Goal: Transaction & Acquisition: Purchase product/service

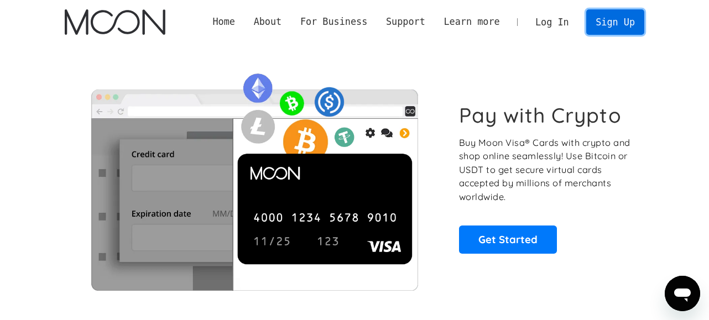
click at [610, 25] on link "Sign Up" at bounding box center [614, 21] width 57 height 25
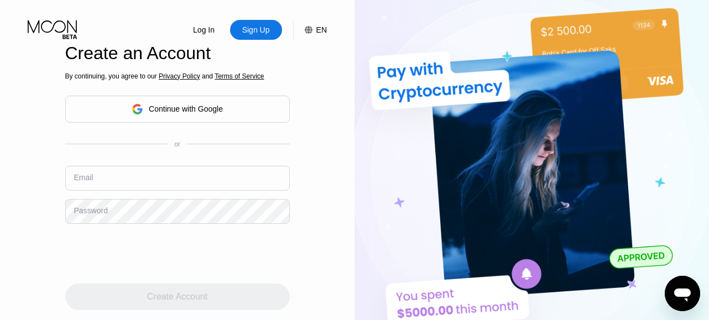
click at [130, 186] on input "text" at bounding box center [177, 178] width 224 height 25
type input "[EMAIL_ADDRESS][DOMAIN_NAME]"
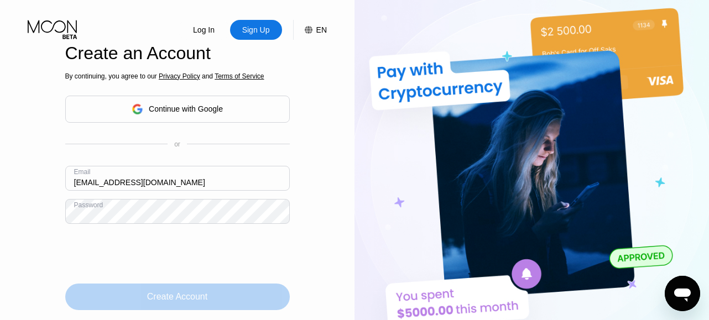
click at [175, 301] on div "Create Account" at bounding box center [177, 296] width 60 height 11
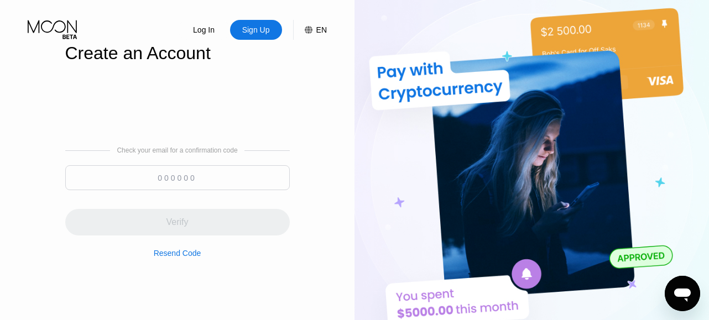
click at [197, 186] on input at bounding box center [177, 177] width 224 height 25
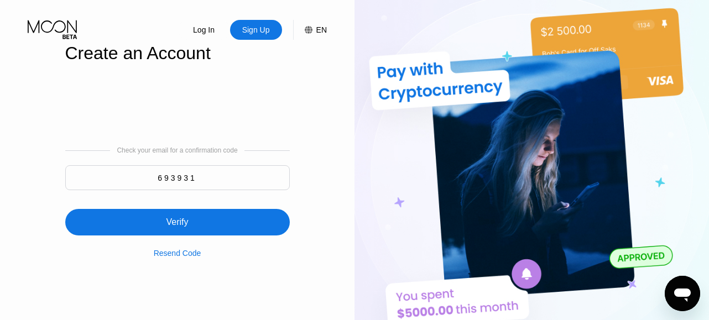
click at [200, 185] on input "693931" at bounding box center [177, 177] width 224 height 25
type input "693931"
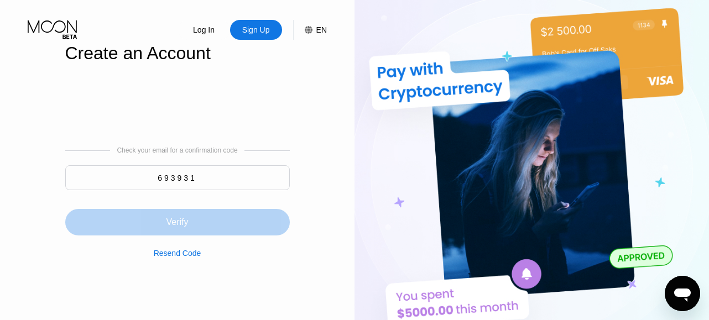
click at [163, 232] on div "Verify" at bounding box center [177, 222] width 224 height 27
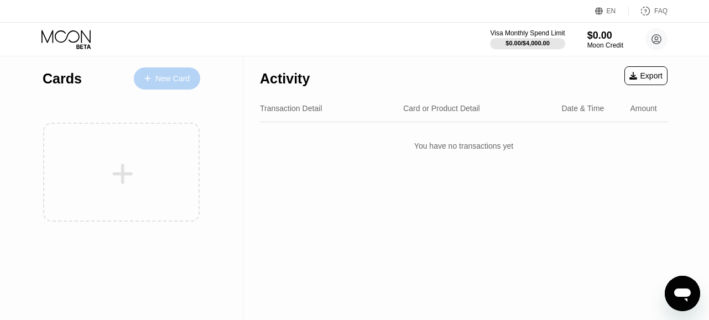
click at [175, 86] on div "New Card" at bounding box center [167, 78] width 66 height 22
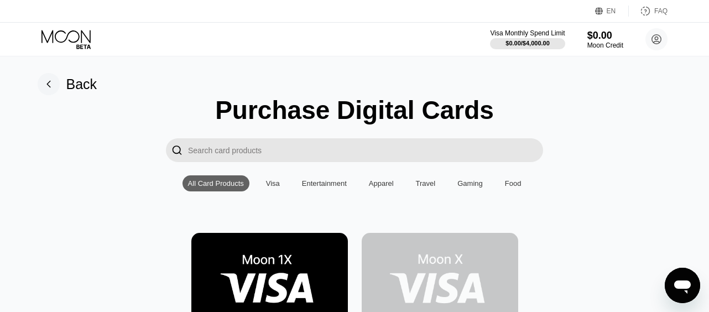
click at [272, 187] on div "Visa" at bounding box center [273, 183] width 14 height 8
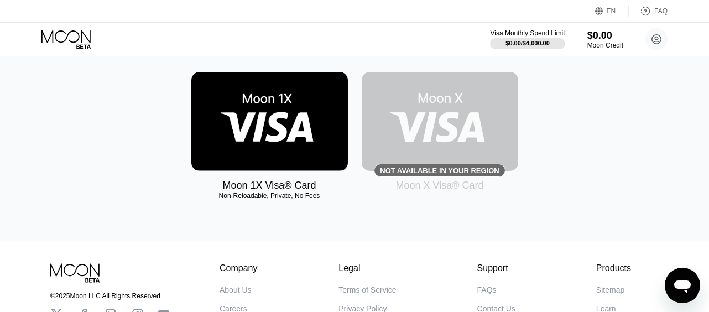
scroll to position [173, 0]
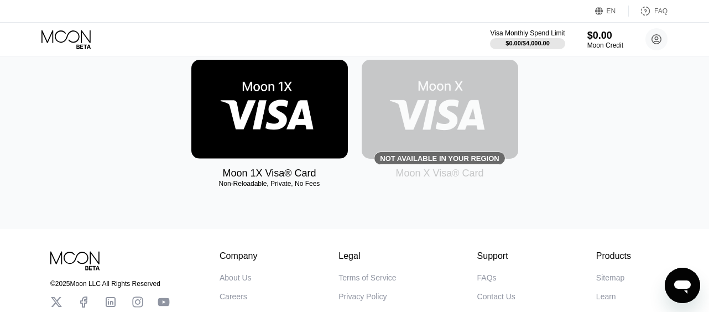
click at [256, 111] on img at bounding box center [269, 109] width 156 height 99
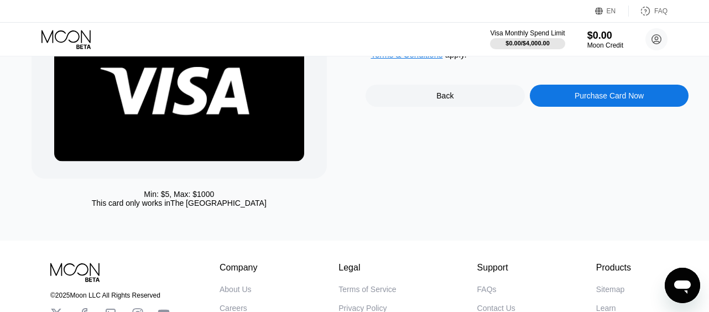
scroll to position [106, 0]
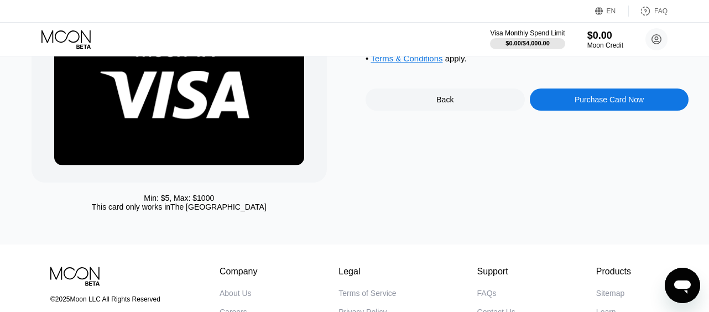
click at [617, 104] on div "Purchase Card Now" at bounding box center [608, 99] width 69 height 9
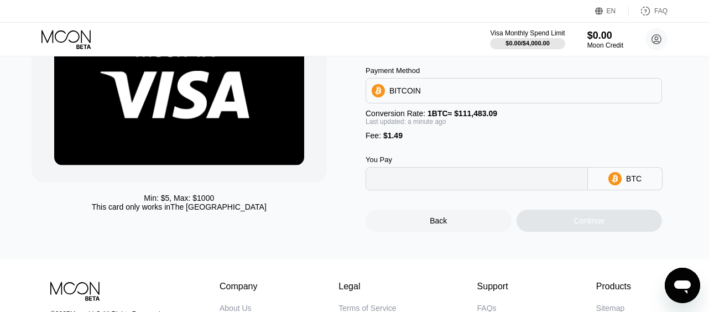
type input "0"
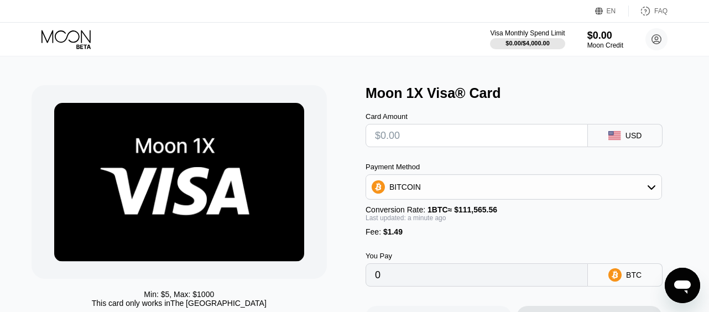
scroll to position [0, 0]
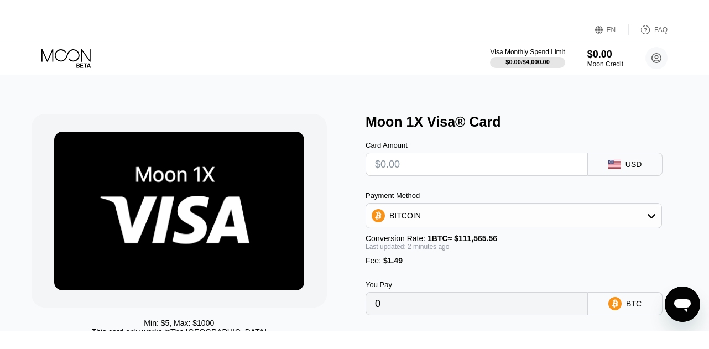
scroll to position [69, 0]
